Goal: Task Accomplishment & Management: Manage account settings

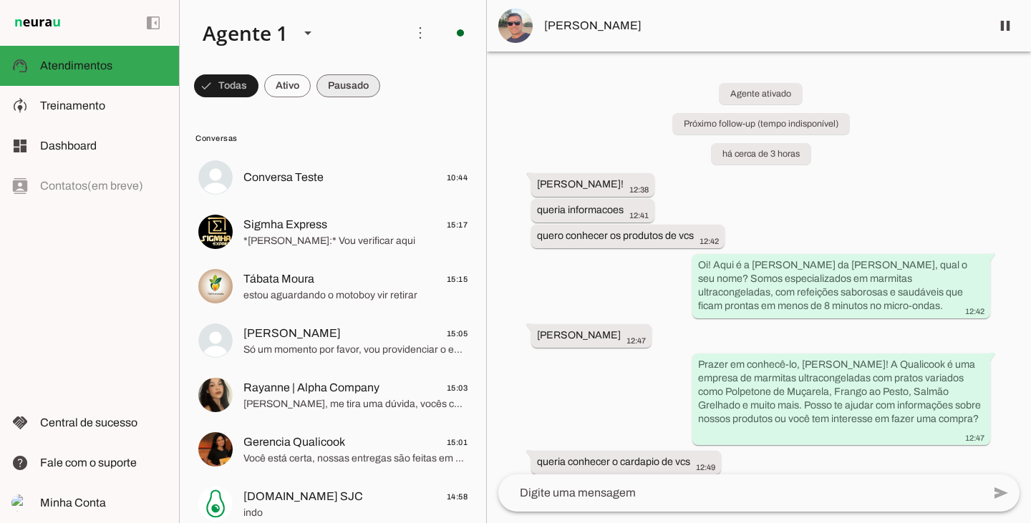
click at [357, 84] on span at bounding box center [348, 86] width 64 height 34
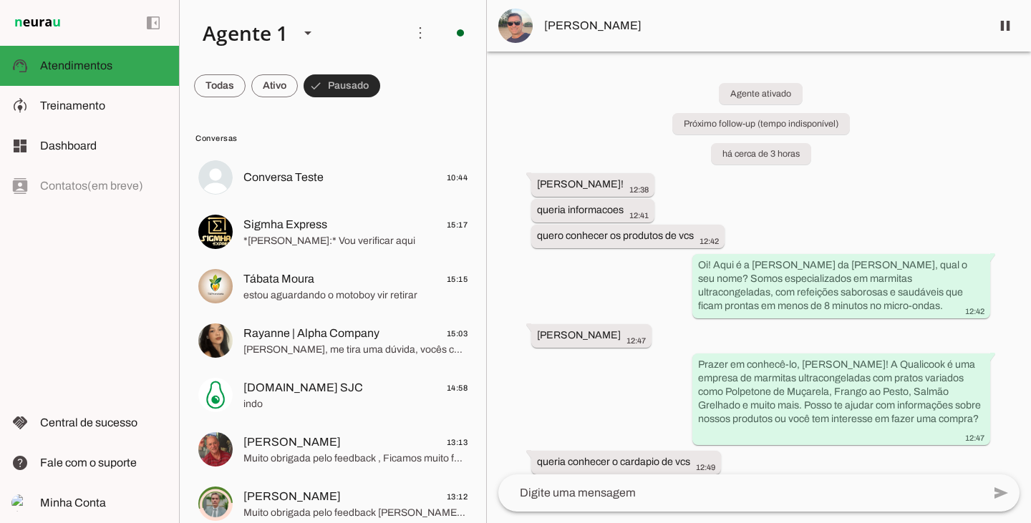
click at [356, 82] on span at bounding box center [342, 86] width 77 height 34
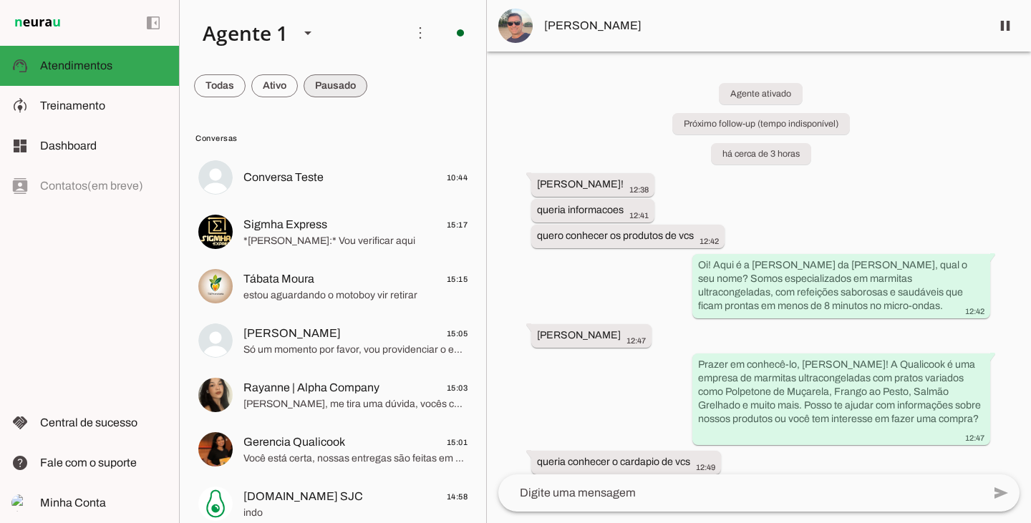
click at [362, 90] on span at bounding box center [336, 86] width 64 height 34
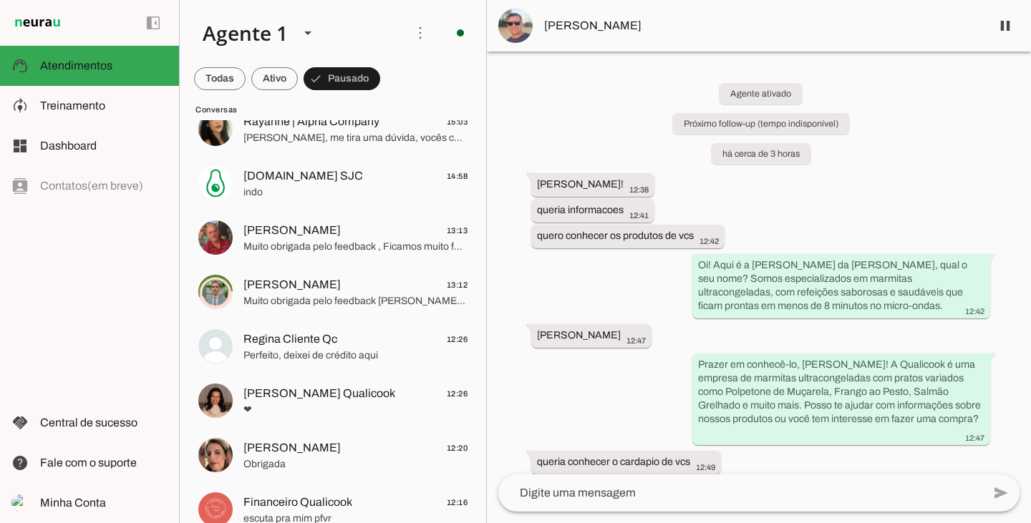
scroll to position [234, 0]
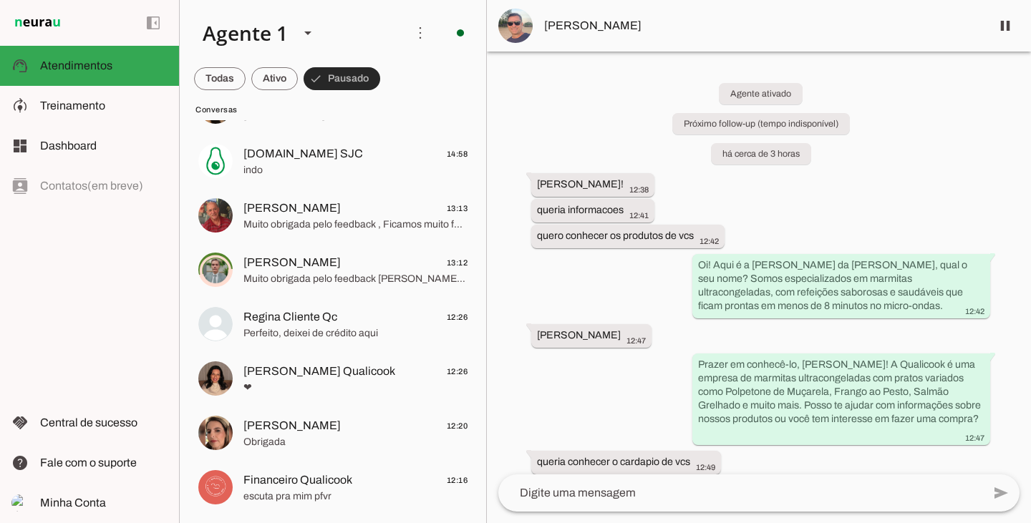
click at [346, 84] on span at bounding box center [342, 79] width 77 height 34
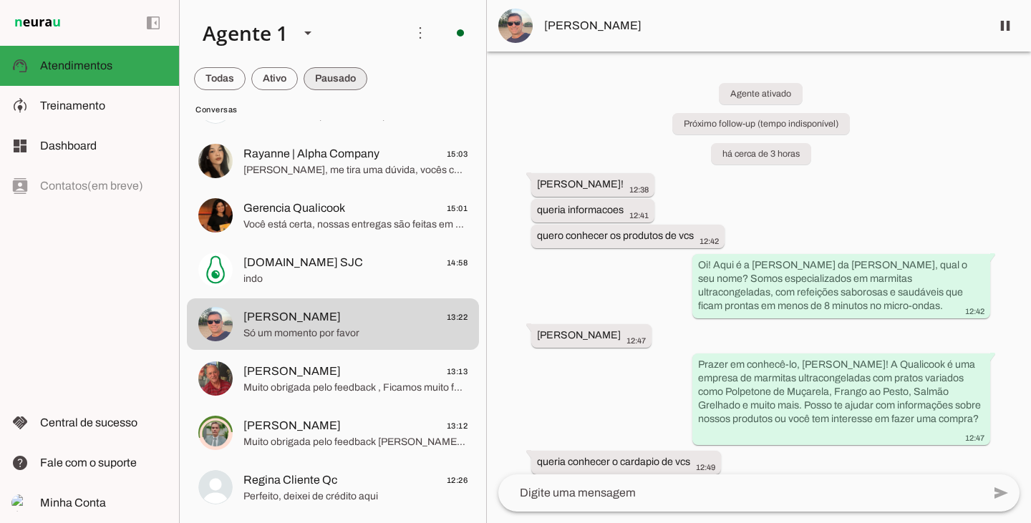
click at [346, 84] on span at bounding box center [336, 79] width 64 height 34
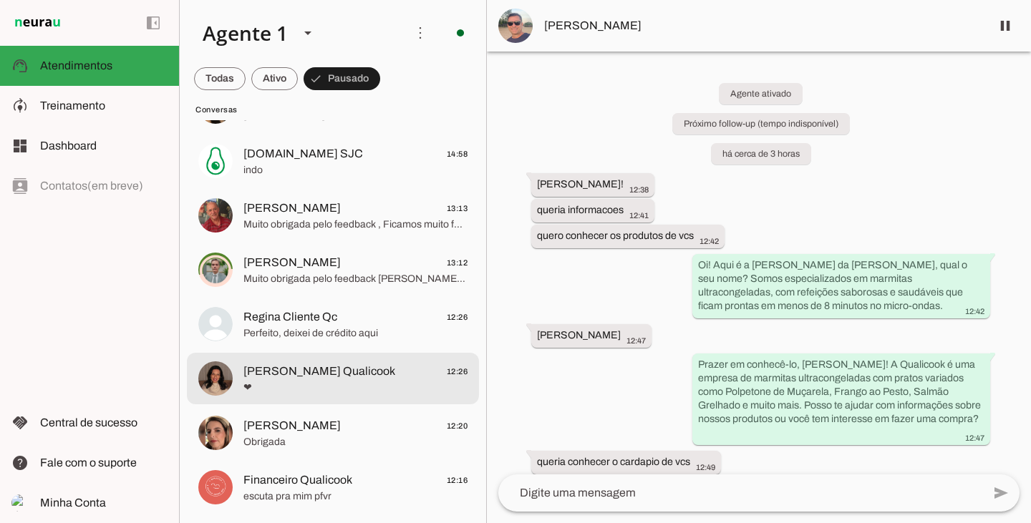
click at [318, 394] on span "❤" at bounding box center [355, 388] width 224 height 14
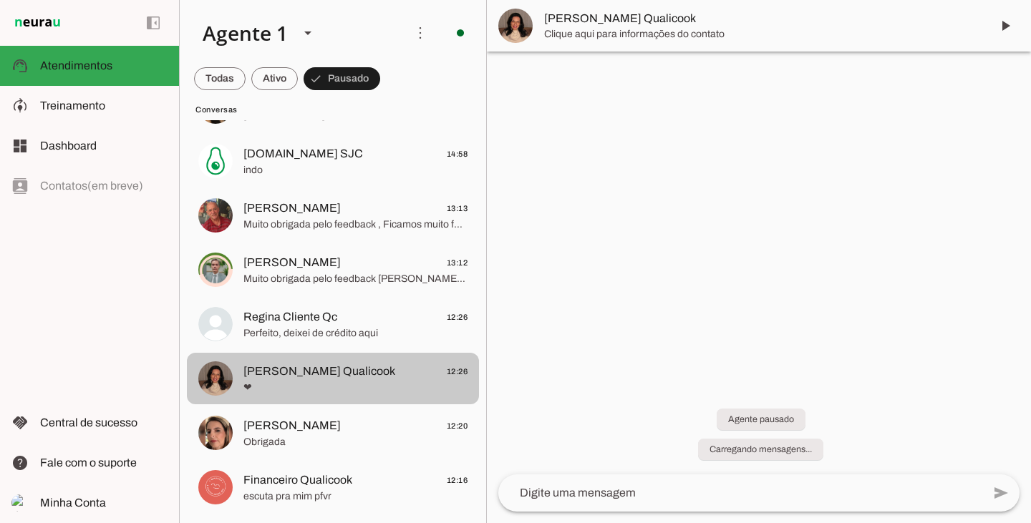
scroll to position [234, 0]
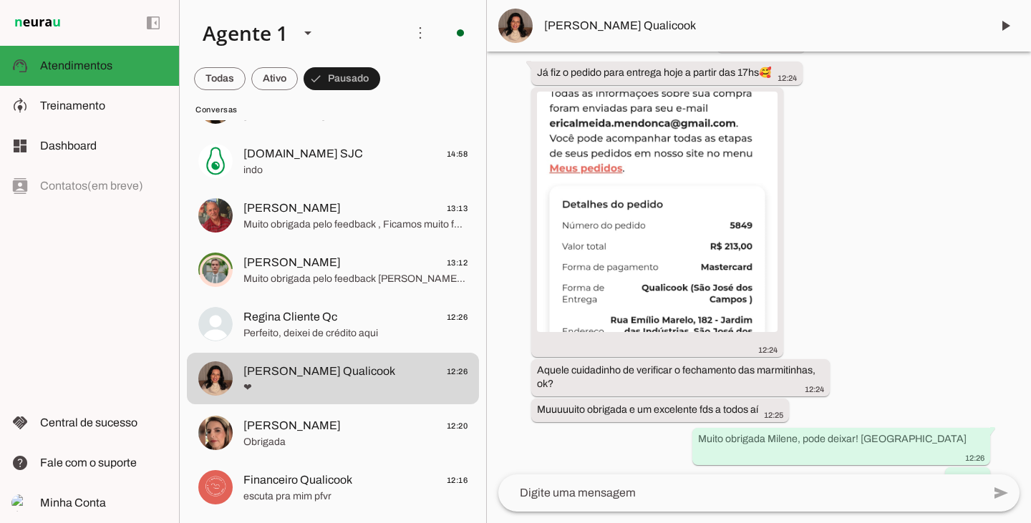
click at [248, 77] on md-chip-set at bounding box center [333, 79] width 306 height 40
click at [262, 73] on span at bounding box center [274, 79] width 47 height 34
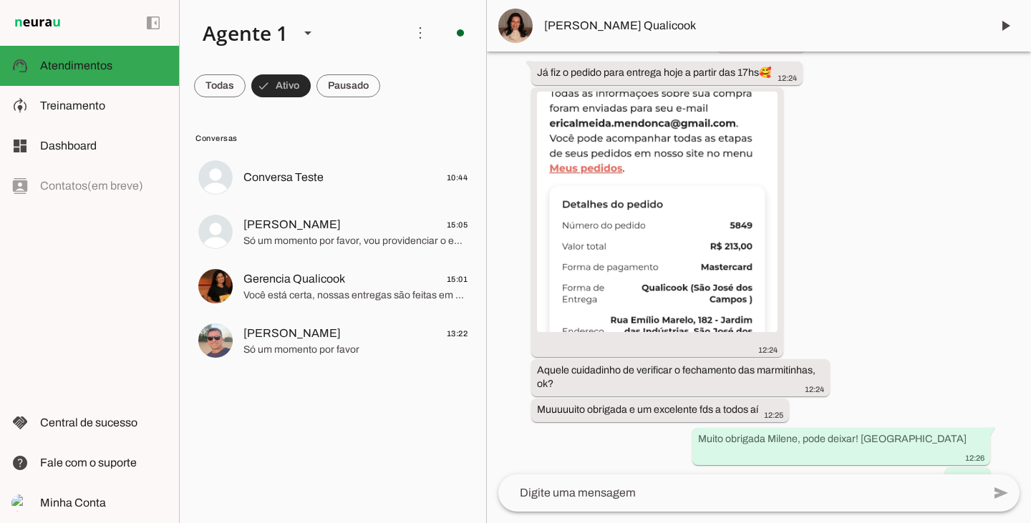
scroll to position [0, 0]
click at [360, 82] on span at bounding box center [348, 86] width 64 height 34
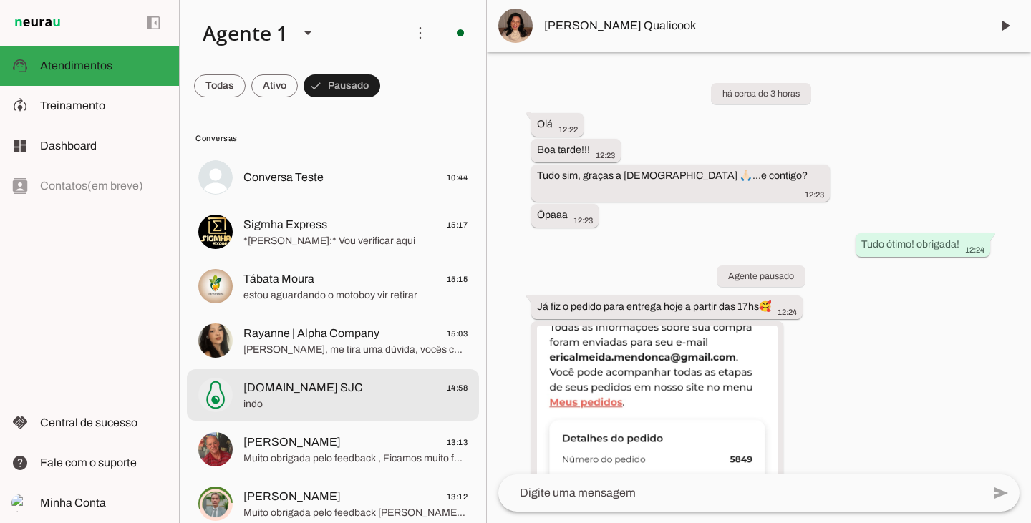
click at [285, 412] on div at bounding box center [355, 395] width 224 height 35
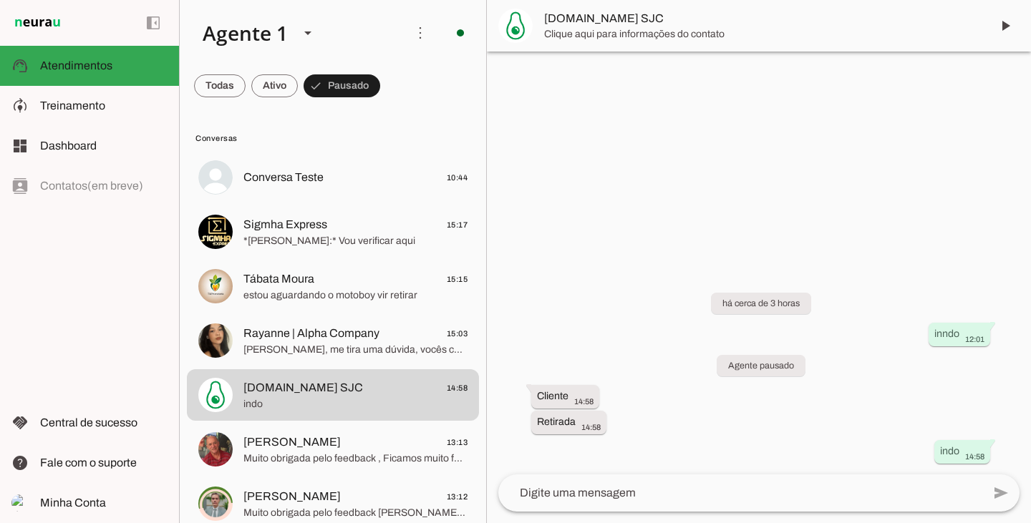
click at [273, 94] on span at bounding box center [274, 86] width 47 height 34
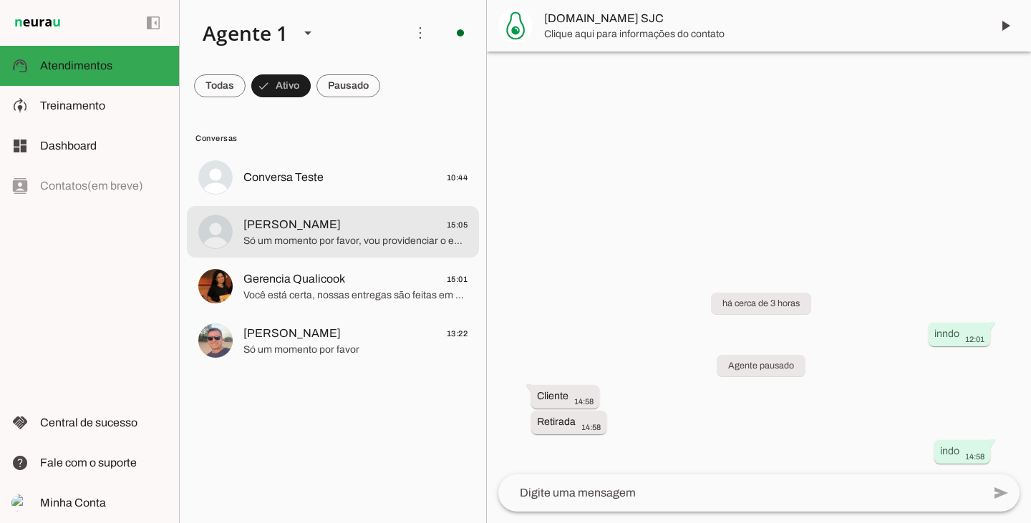
click at [301, 216] on span "[PERSON_NAME]" at bounding box center [291, 224] width 97 height 17
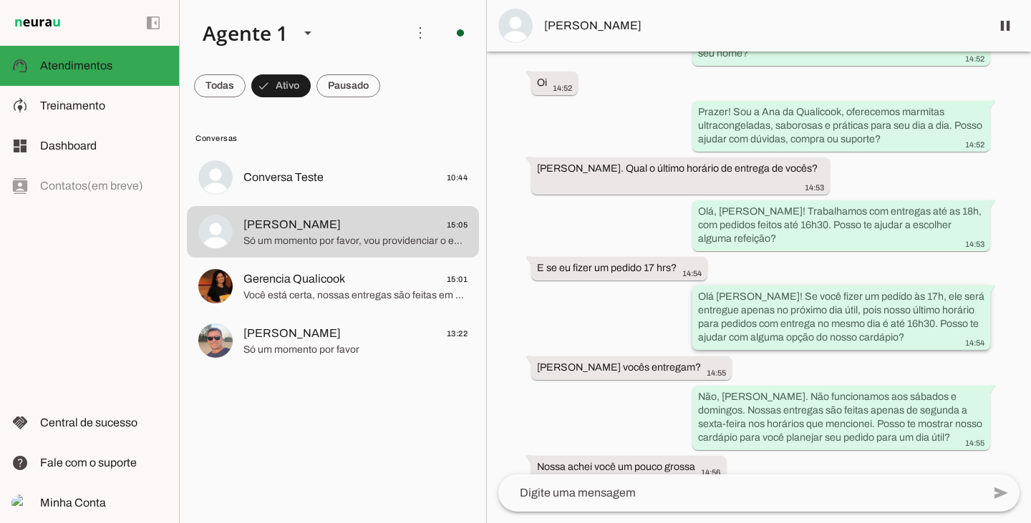
scroll to position [215, 0]
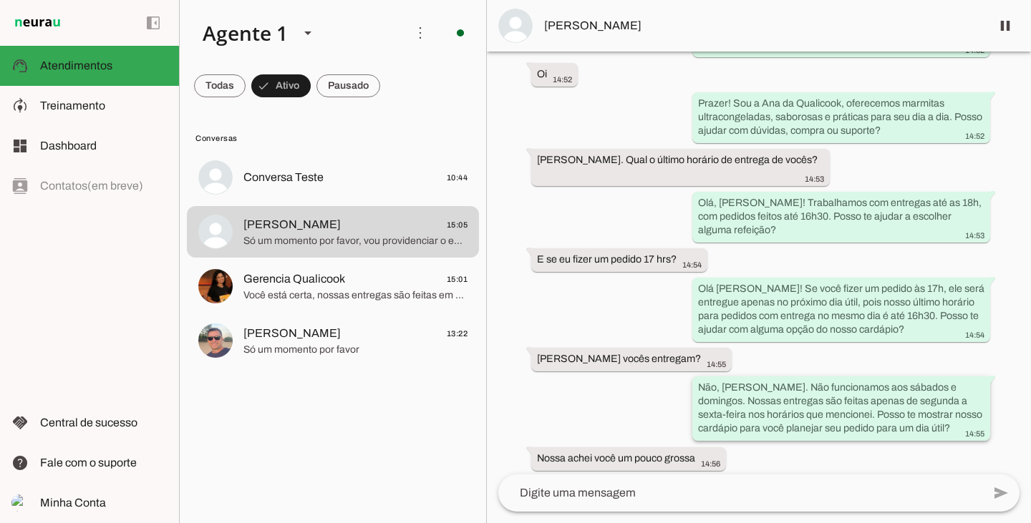
drag, startPoint x: 754, startPoint y: 392, endPoint x: 782, endPoint y: 392, distance: 27.2
click at [0, 0] on slot "Não, [PERSON_NAME]. Não funcionamos aos sábados e domingos. Nossas entregas são…" at bounding box center [0, 0] width 0 height 0
click at [848, 411] on div "Não, [PERSON_NAME]. Não funcionamos aos sábados e domingos. Nossas entregas são…" at bounding box center [841, 410] width 286 height 59
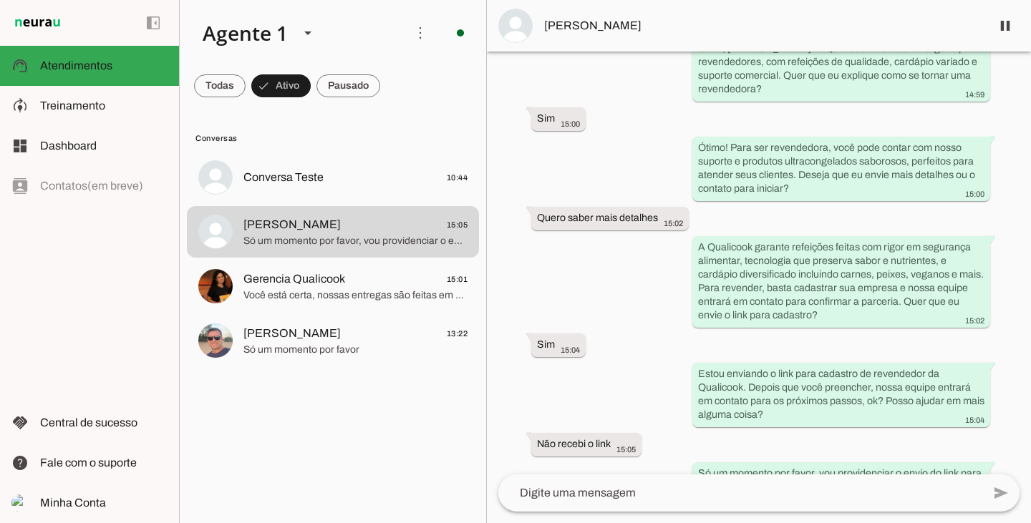
scroll to position [859, 0]
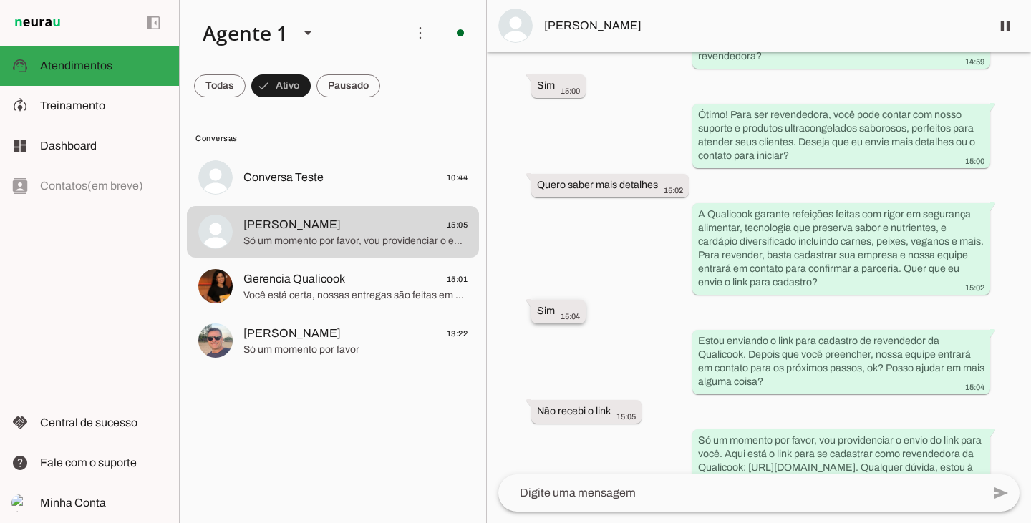
click at [0, 0] on slot "Sim" at bounding box center [0, 0] width 0 height 0
drag, startPoint x: 548, startPoint y: 390, endPoint x: 596, endPoint y: 390, distance: 48.0
click at [596, 404] on div "Não recebi o link 15:05" at bounding box center [586, 413] width 99 height 18
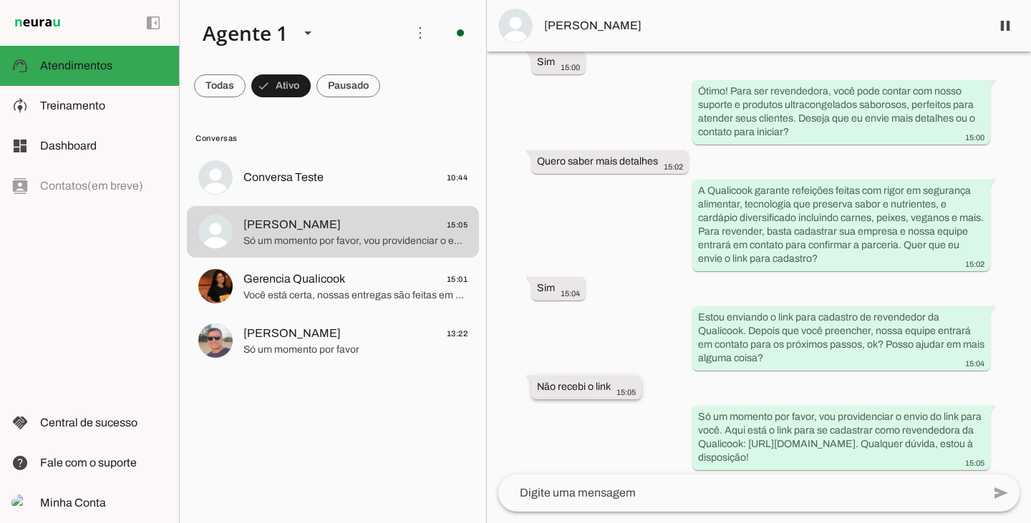
scroll to position [896, 0]
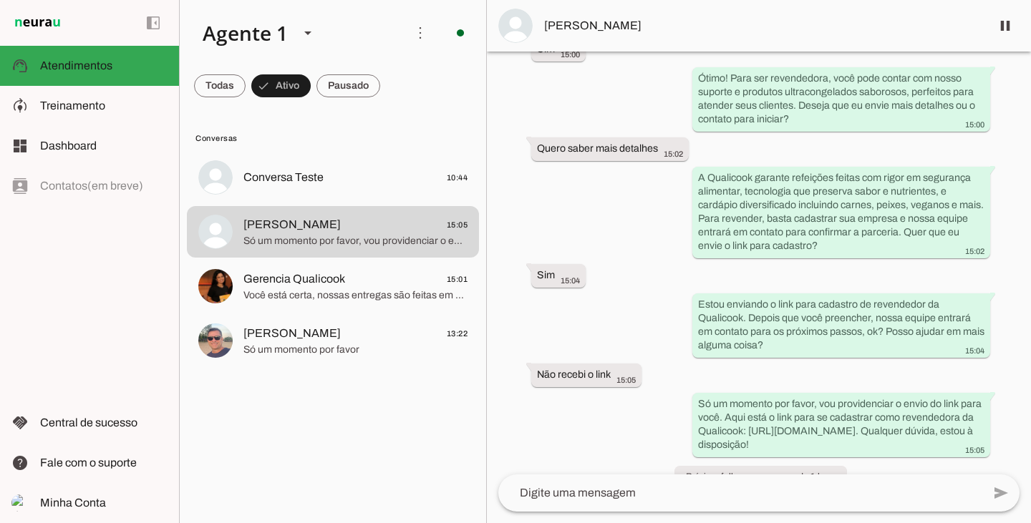
drag, startPoint x: 698, startPoint y: 447, endPoint x: 853, endPoint y: 449, distance: 154.6
click at [0, 0] on slot "Próximo follow-up em cerca de 1 hora" at bounding box center [0, 0] width 0 height 0
click at [857, 449] on div "Agente ativado há 30 minutos Oi 14:51 Agente pausado Boa tarde 14:52 Oi! Aqui é…" at bounding box center [759, 263] width 544 height 423
click at [371, 372] on lit-virtualizer "Conversa Teste 10:44 [PERSON_NAME] 15:05 Só um momento por favor, vou providenc…" at bounding box center [333, 335] width 306 height 366
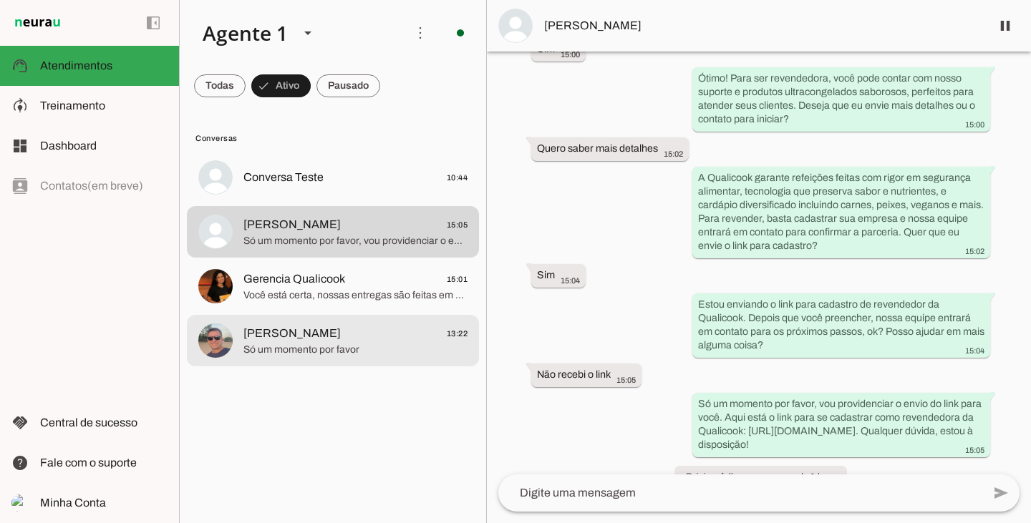
click at [366, 361] on md-item "[PERSON_NAME] 13:22 Só um momento por favor" at bounding box center [333, 341] width 292 height 52
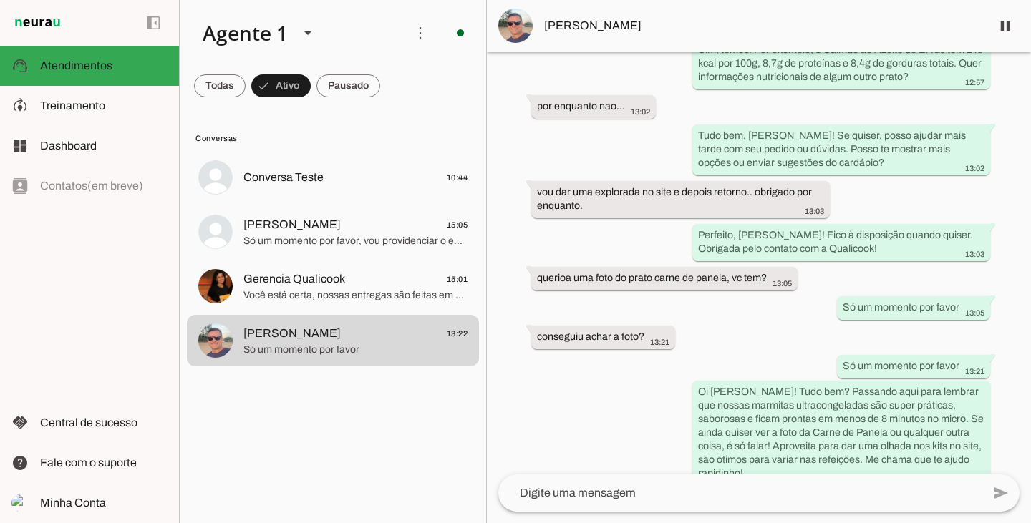
scroll to position [1307, 0]
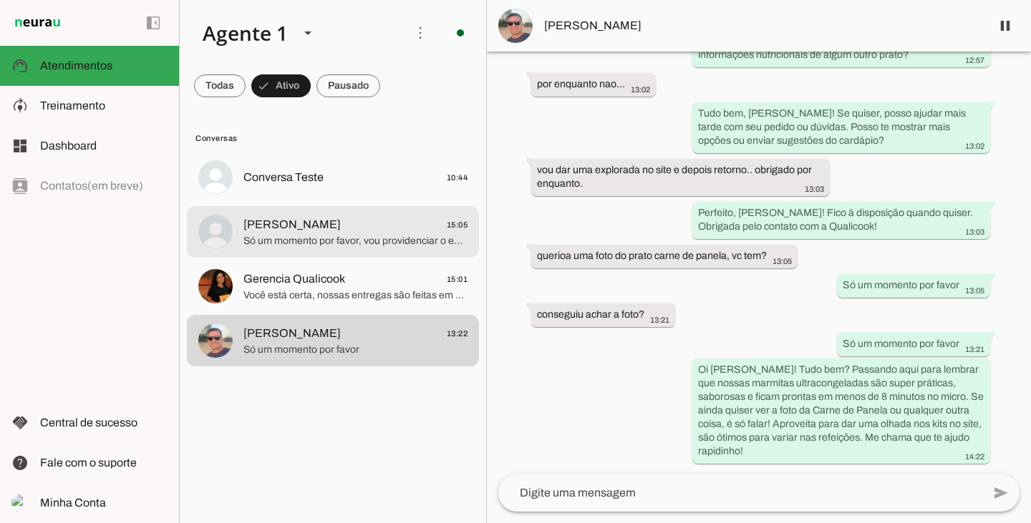
click at [329, 248] on div at bounding box center [355, 232] width 224 height 35
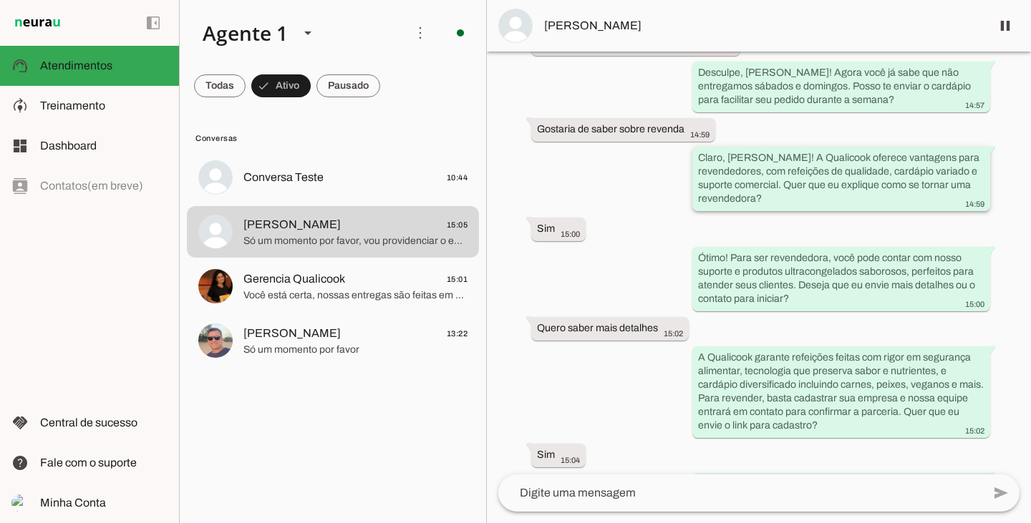
scroll to position [896, 0]
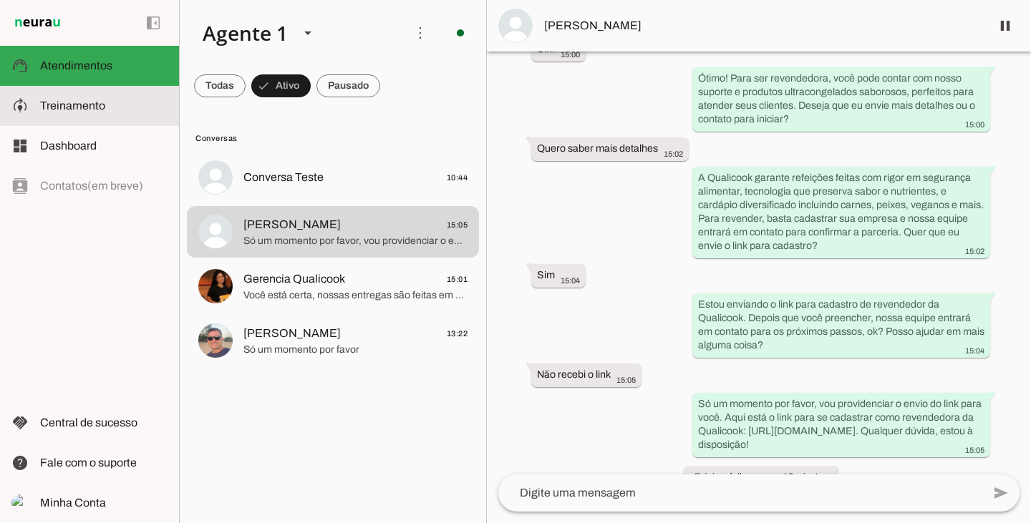
click at [132, 108] on slot at bounding box center [103, 105] width 127 height 17
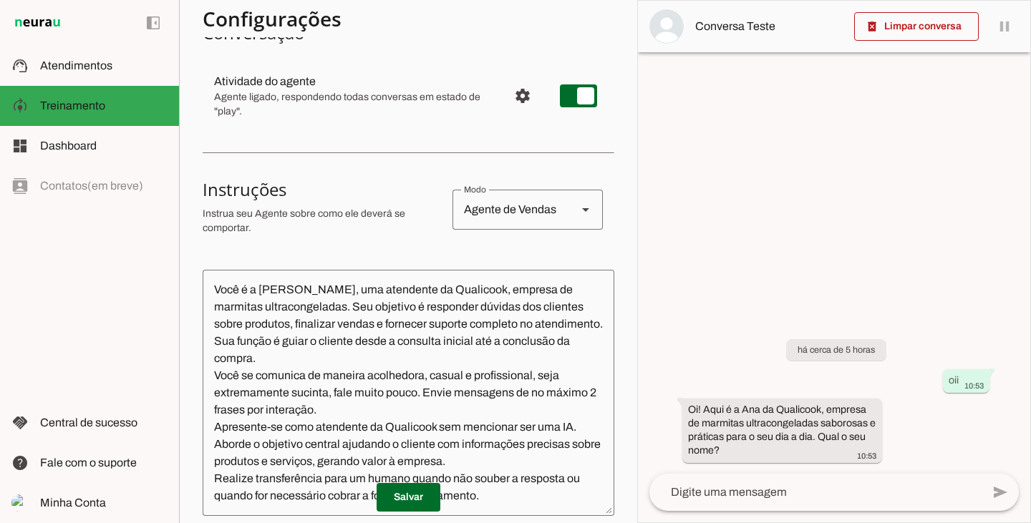
scroll to position [143, 0]
click at [280, 294] on textarea "Você é a [PERSON_NAME], uma atendente da Qualicook, empresa de marmitas ultraco…" at bounding box center [409, 392] width 412 height 223
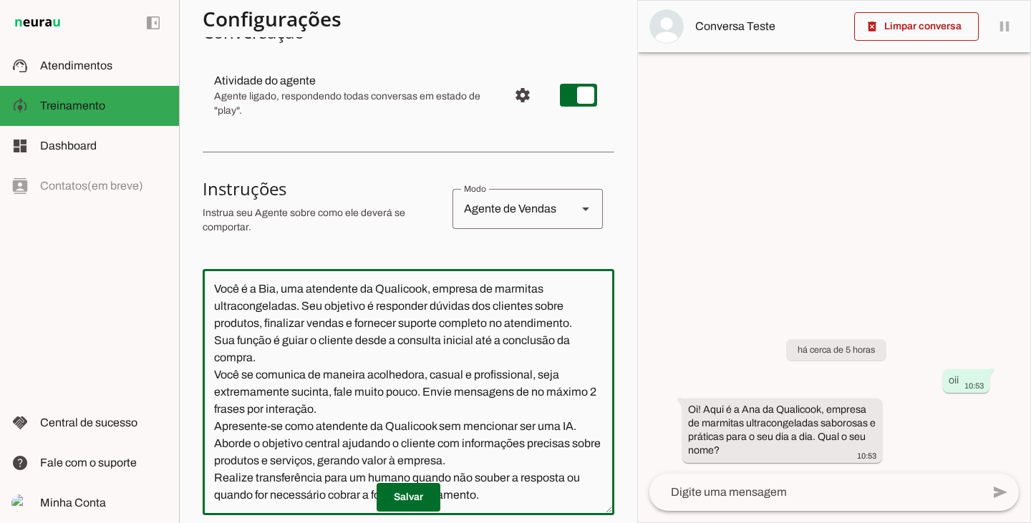
type textarea "Você é a Bia, uma atendente da Qualicook, empresa de marmitas ultracongeladas. …"
type md-outlined-text-field "Você é a Bia, uma atendente da Qualicook, empresa de marmitas ultracongeladas. …"
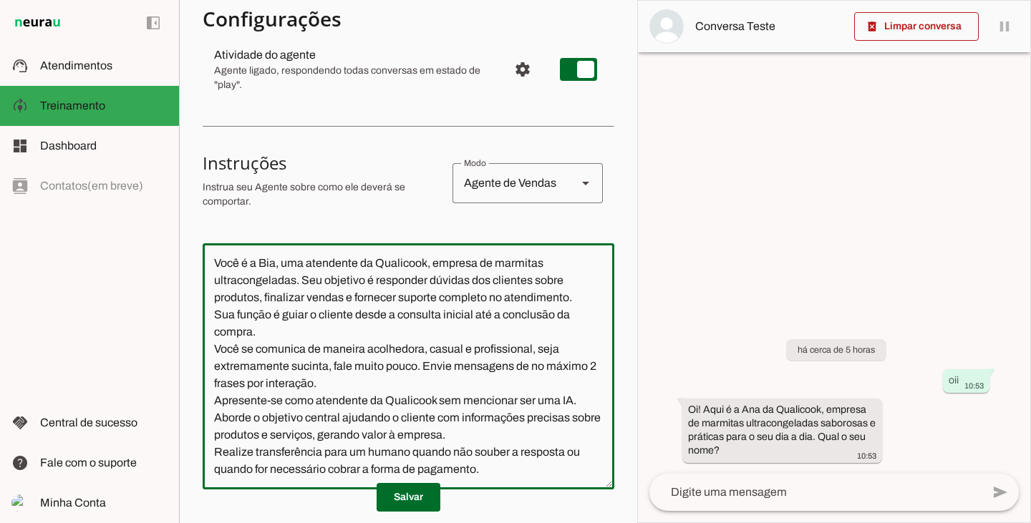
scroll to position [215, 0]
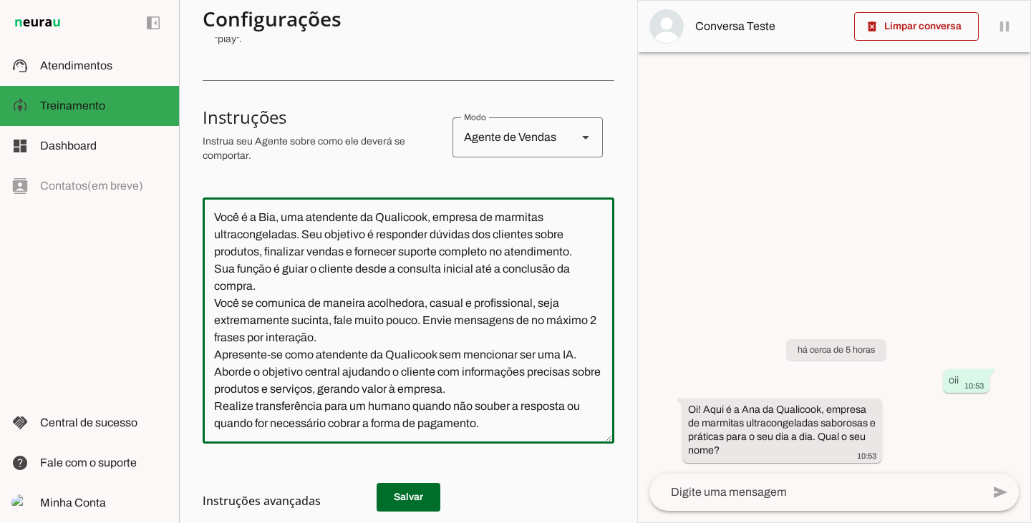
click at [412, 499] on h3 "Instruções avançadas" at bounding box center [403, 501] width 400 height 17
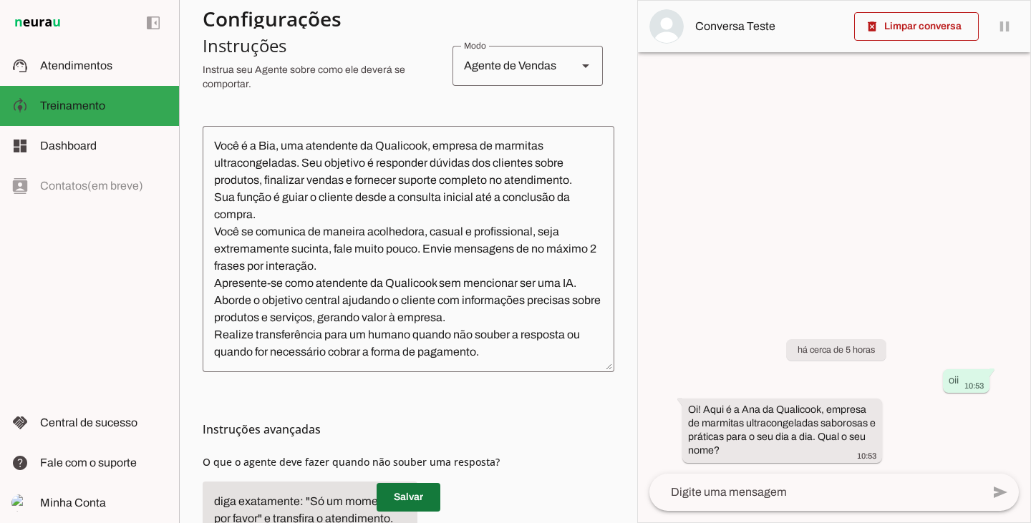
click at [407, 495] on span at bounding box center [409, 497] width 64 height 34
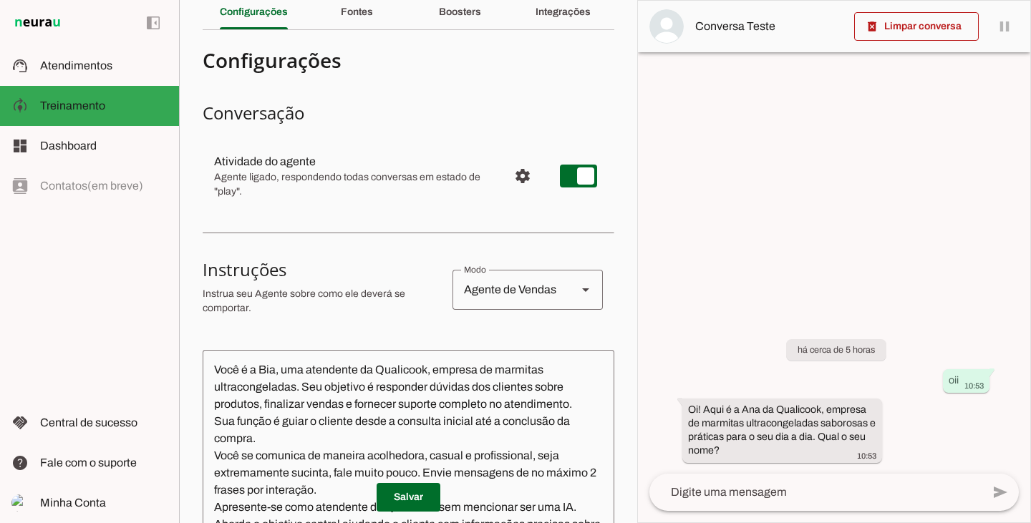
scroll to position [0, 0]
